Goal: Navigation & Orientation: Find specific page/section

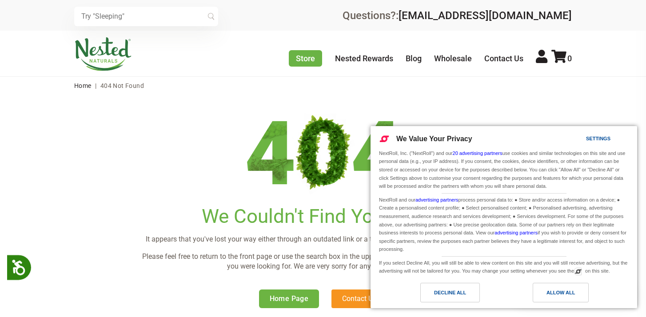
click at [89, 52] on img at bounding box center [103, 54] width 58 height 34
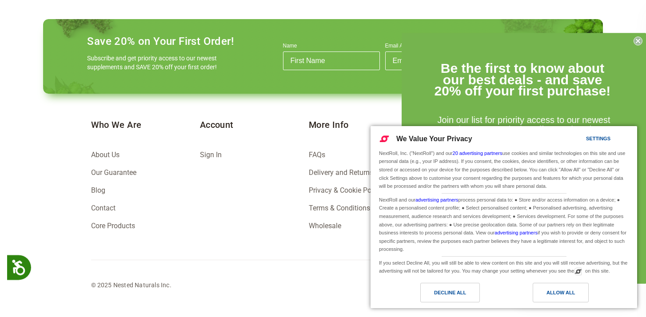
scroll to position [0, 156]
click at [101, 158] on link "About Us" at bounding box center [105, 155] width 28 height 8
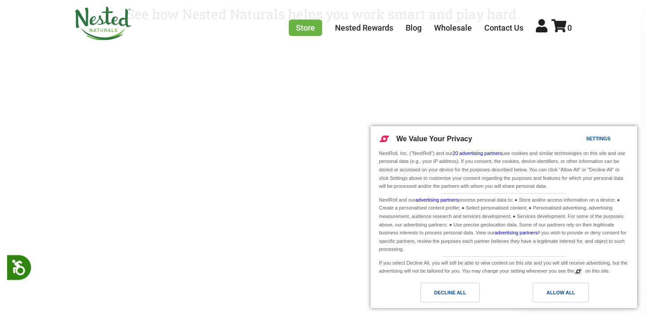
scroll to position [1040, 0]
